Goal: Task Accomplishment & Management: Manage account settings

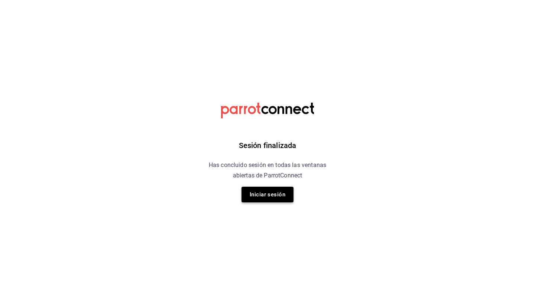
click at [275, 187] on button "Iniciar sesión" at bounding box center [268, 195] width 52 height 16
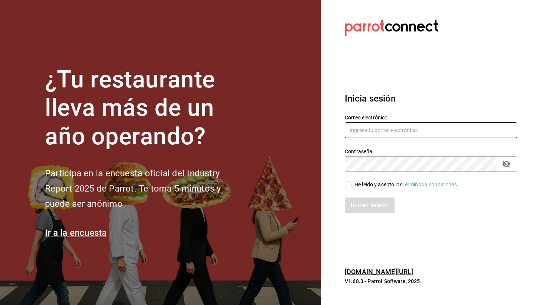
type input "Rodolfo@hornely.com"
click at [349, 183] on input "He leído y acepto los Términos y condiciones." at bounding box center [348, 184] width 7 height 7
checkbox input "true"
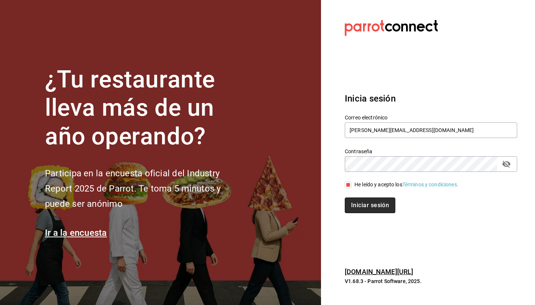
click at [350, 201] on button "Iniciar sesión" at bounding box center [370, 205] width 51 height 16
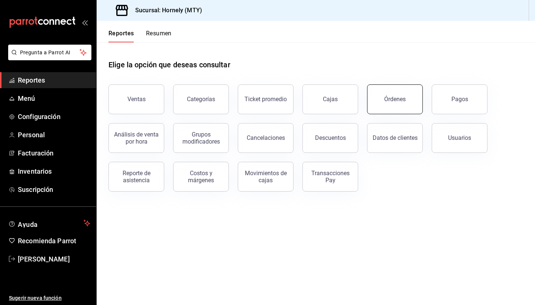
click at [383, 94] on button "Órdenes" at bounding box center [395, 99] width 56 height 30
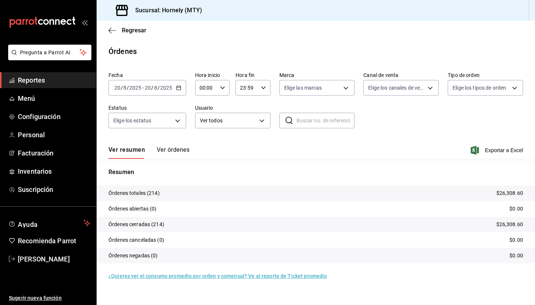
click at [83, 81] on span "Reportes" at bounding box center [54, 80] width 72 height 10
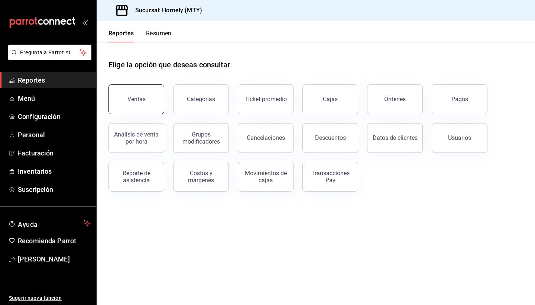
click at [139, 99] on div "Ventas" at bounding box center [136, 99] width 18 height 7
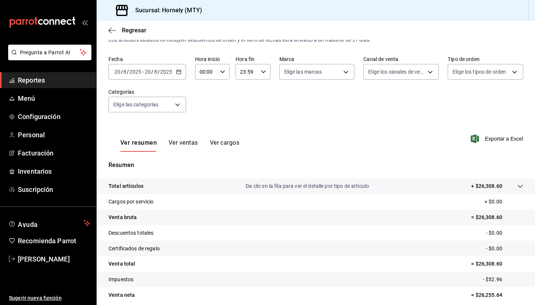
scroll to position [27, 0]
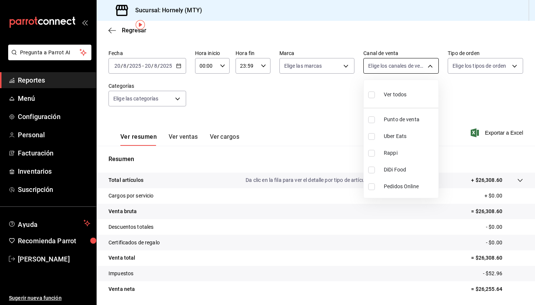
click at [428, 65] on body "Pregunta a Parrot AI Reportes Menú Configuración Personal Facturación Inventari…" at bounding box center [267, 152] width 535 height 305
click at [406, 98] on span "Ver todos" at bounding box center [395, 95] width 23 height 8
type input "PARROT,UBER_EATS,RAPPI,DIDI_FOOD,ONLINE"
checkbox input "true"
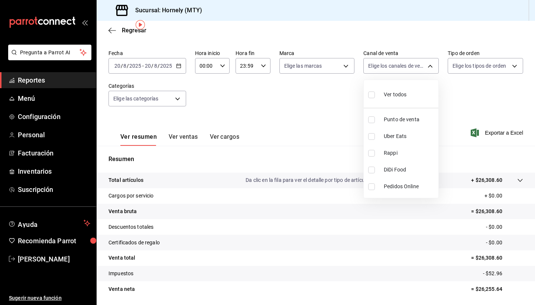
checkbox input "true"
click at [317, 58] on div at bounding box center [267, 152] width 535 height 305
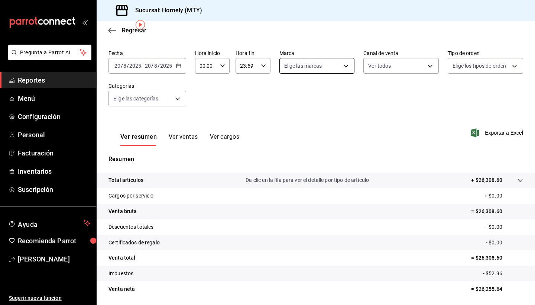
click at [323, 67] on body "Pregunta a Parrot AI Reportes Menú Configuración Personal Facturación Inventari…" at bounding box center [267, 152] width 535 height 305
click at [323, 94] on li "Ver todas" at bounding box center [329, 94] width 98 height 22
type input "f940d65f-f315-40ad-96cd-36aca2dc56c6"
checkbox input "true"
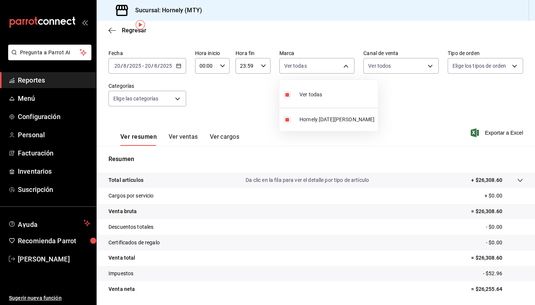
click at [485, 66] on div at bounding box center [267, 152] width 535 height 305
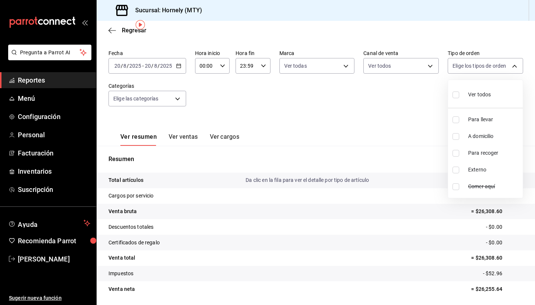
click at [485, 66] on body "Pregunta a Parrot AI Reportes Menú Configuración Personal Facturación Inventari…" at bounding box center [267, 152] width 535 height 305
click at [490, 92] on span "Ver todos" at bounding box center [479, 95] width 23 height 8
type input "8d215299-0e44-479f-8b0f-86caa5defe31,3438d517-2fa0-41d4-96f8-92cfc3596c5f,6140d…"
checkbox input "true"
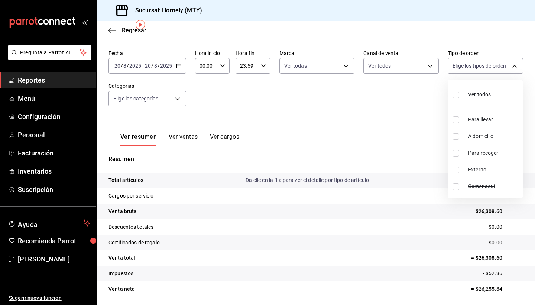
checkbox input "true"
click at [164, 95] on div at bounding box center [267, 152] width 535 height 305
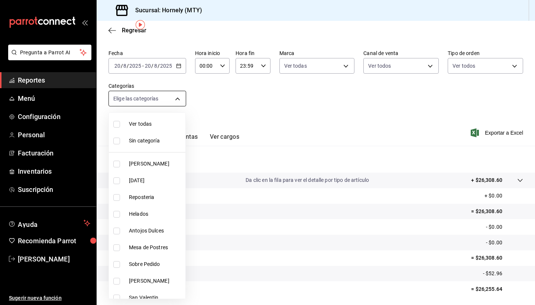
click at [176, 100] on body "Pregunta a Parrot AI Reportes Menú Configuración Personal Facturación Inventari…" at bounding box center [267, 152] width 535 height 305
click at [165, 122] on span "Ver todas" at bounding box center [156, 124] width 54 height 8
type input "46905878-440e-4c5f-8a3a-fd71bb82160d,0fe66449-3f97-4436-9a36-daf85159eddd,a5f6b…"
checkbox input "true"
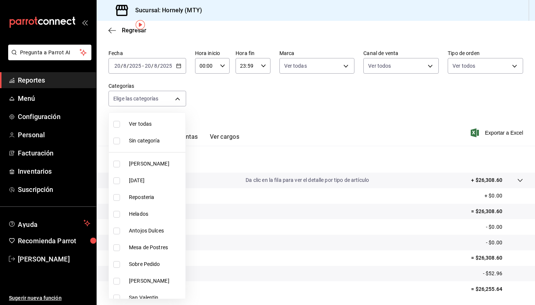
checkbox input "true"
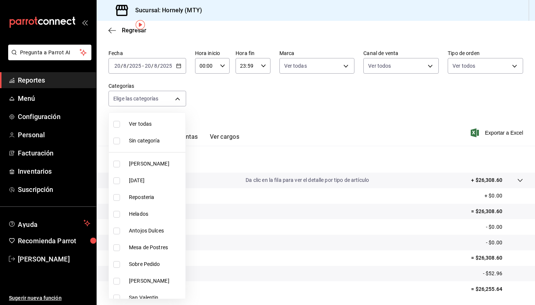
checkbox input "true"
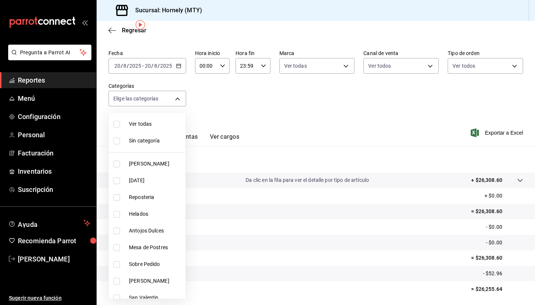
checkbox input "true"
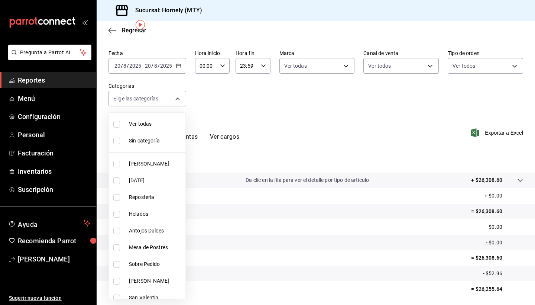
checkbox input "true"
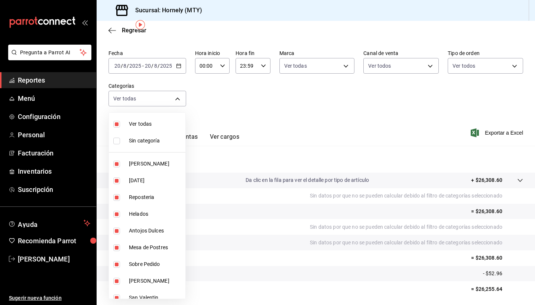
click at [224, 100] on div at bounding box center [267, 152] width 535 height 305
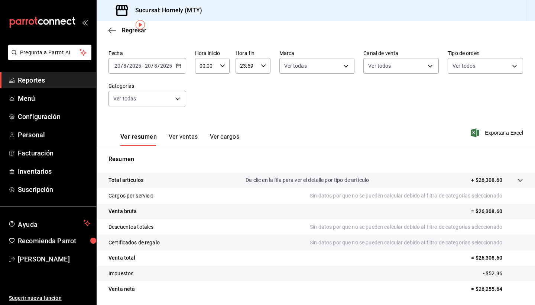
click at [148, 68] on input "20" at bounding box center [148, 66] width 7 height 6
click at [179, 68] on \(Stroke\) "button" at bounding box center [179, 66] width 4 height 4
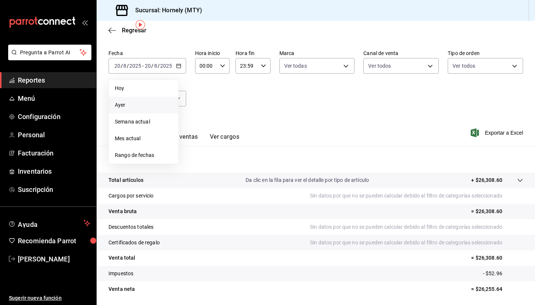
click at [151, 104] on span "Ayer" at bounding box center [144, 105] width 58 height 8
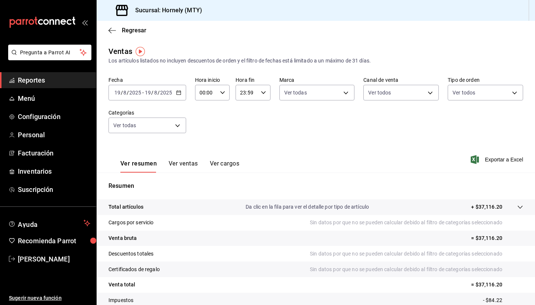
click at [181, 91] on div "[DATE] [DATE] - [DATE] [DATE]" at bounding box center [148, 93] width 78 height 16
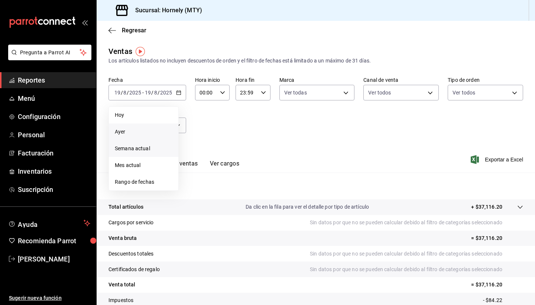
click at [141, 148] on span "Semana actual" at bounding box center [144, 149] width 58 height 8
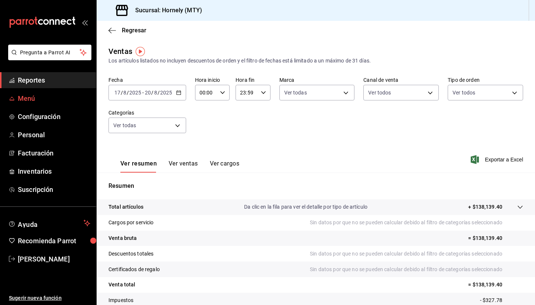
click at [65, 94] on span "Menú" at bounding box center [54, 98] width 72 height 10
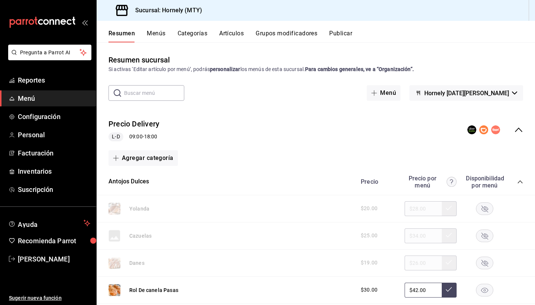
click at [156, 32] on button "Menús" at bounding box center [156, 36] width 19 height 13
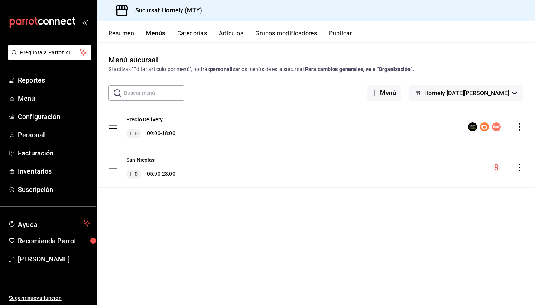
click at [224, 32] on button "Artículos" at bounding box center [231, 36] width 25 height 13
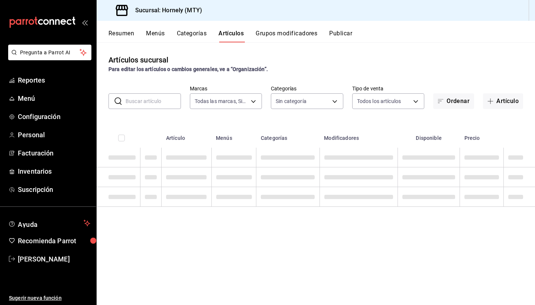
type input "f940d65f-f315-40ad-96cd-36aca2dc56c6"
type input "46905878-440e-4c5f-8a3a-fd71bb82160d,0fe66449-3f97-4436-9a36-daf85159eddd,a5f6b…"
